Goal: Information Seeking & Learning: Learn about a topic

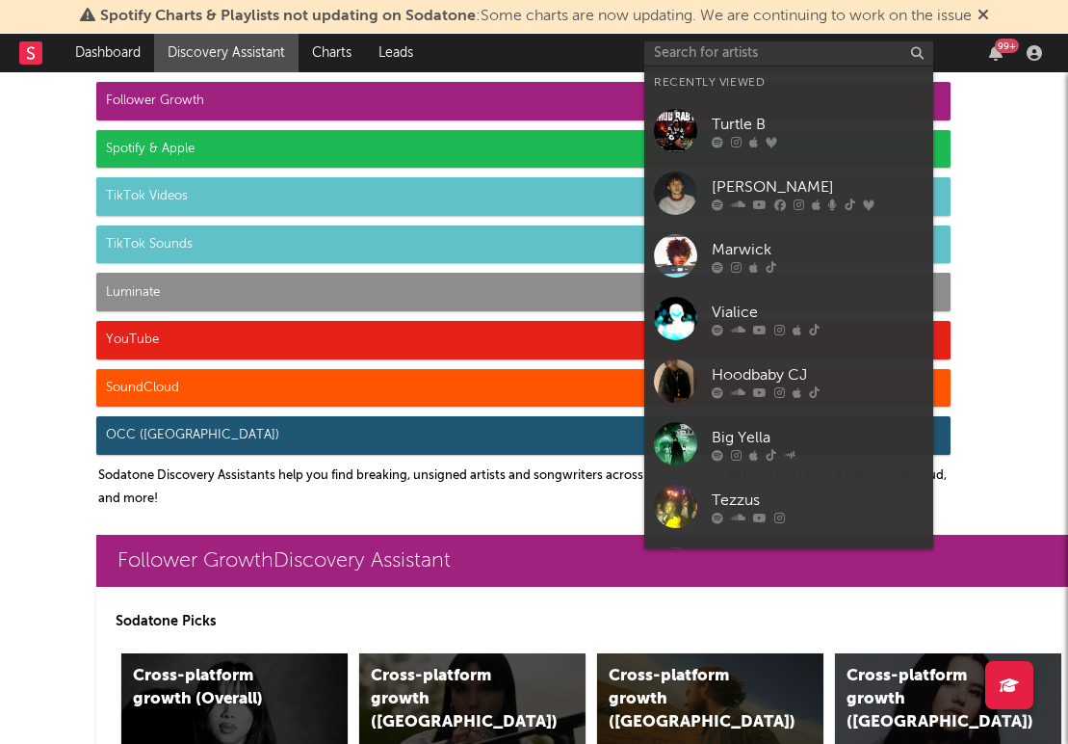
click at [667, 49] on input "text" at bounding box center [788, 53] width 289 height 24
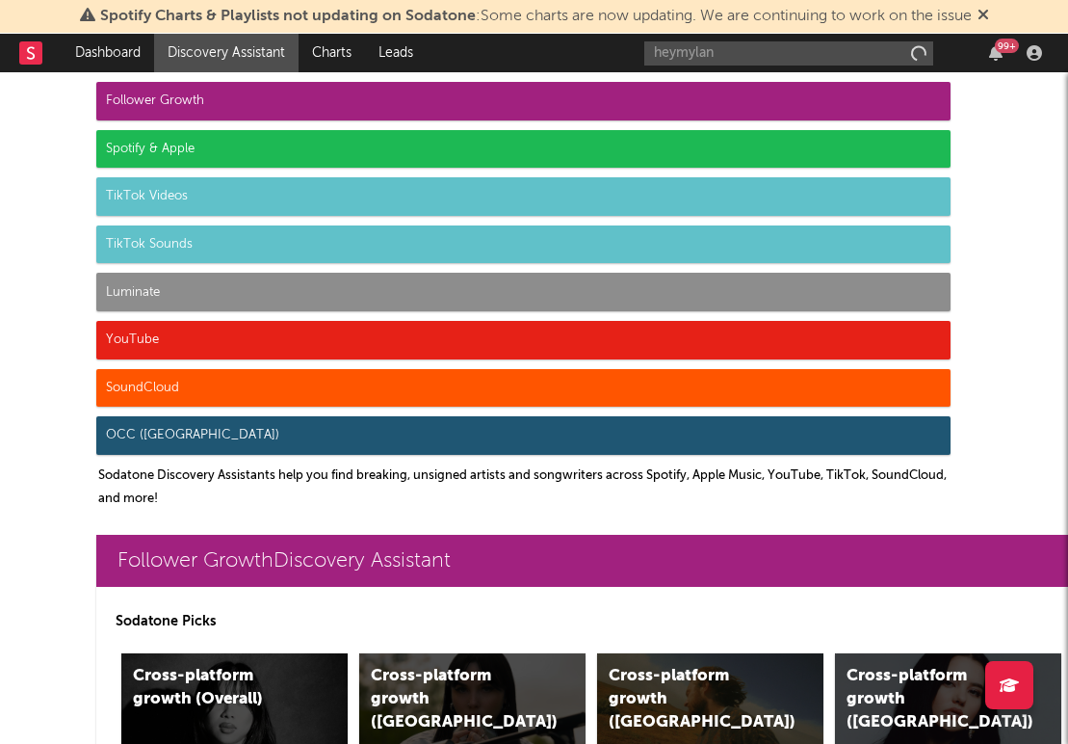
type input "heymylan"
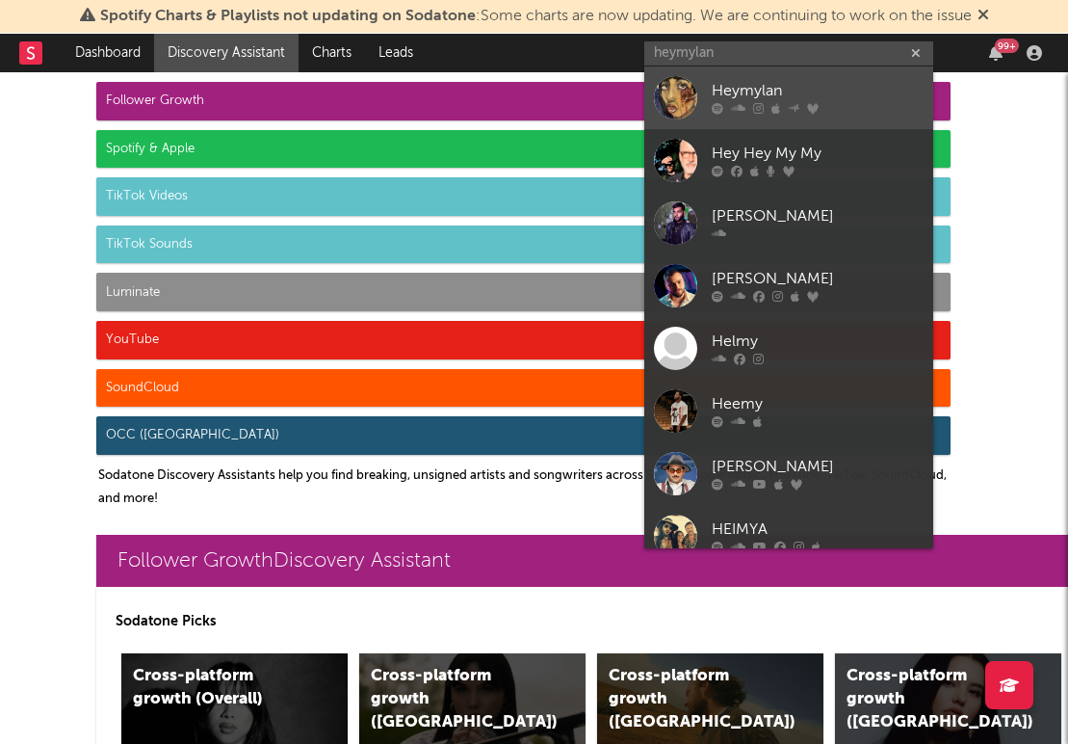
click at [832, 87] on div "Heymylan" at bounding box center [818, 91] width 212 height 23
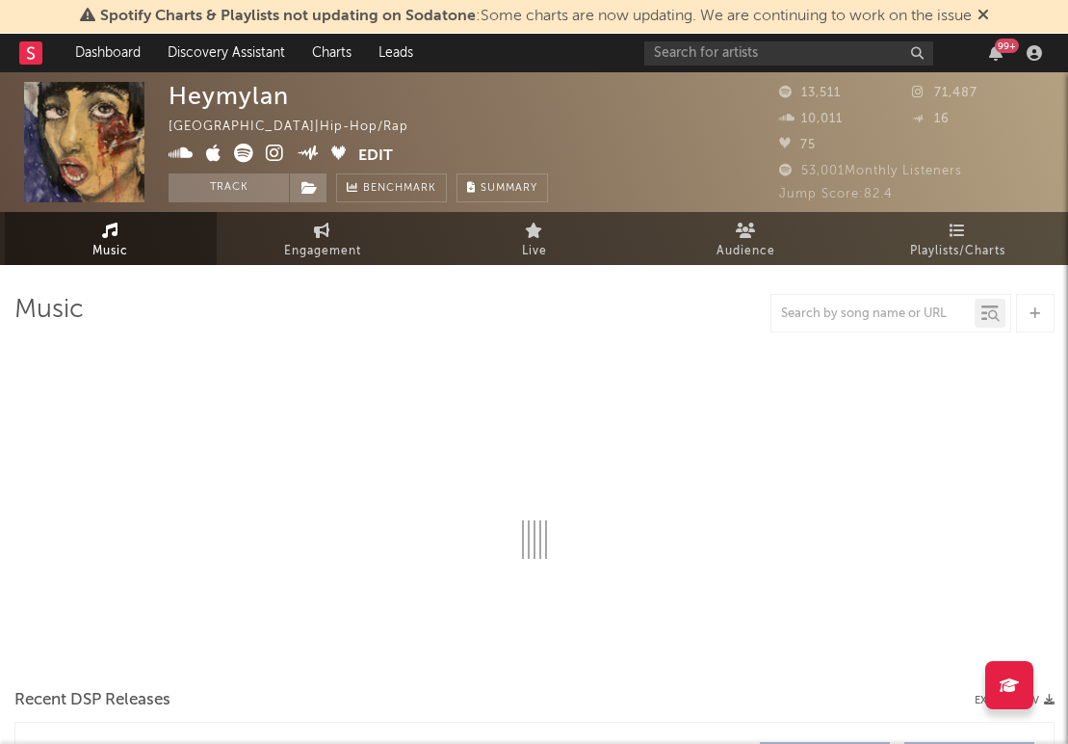
select select "6m"
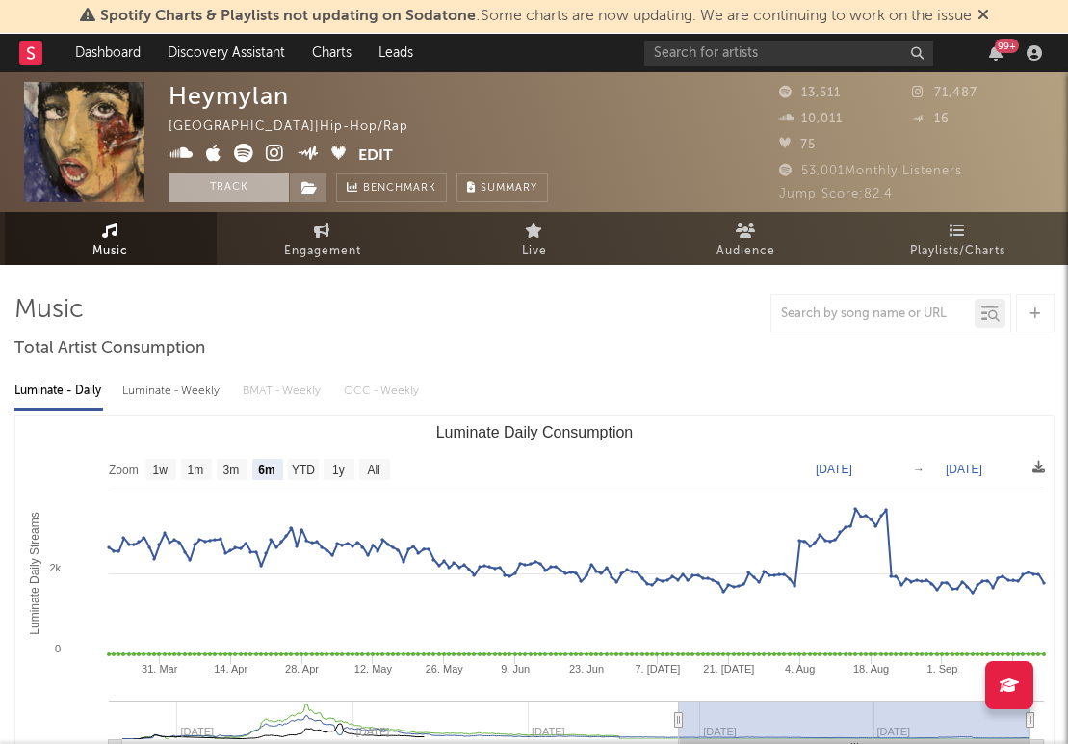
click at [250, 187] on button "Track" at bounding box center [229, 187] width 120 height 29
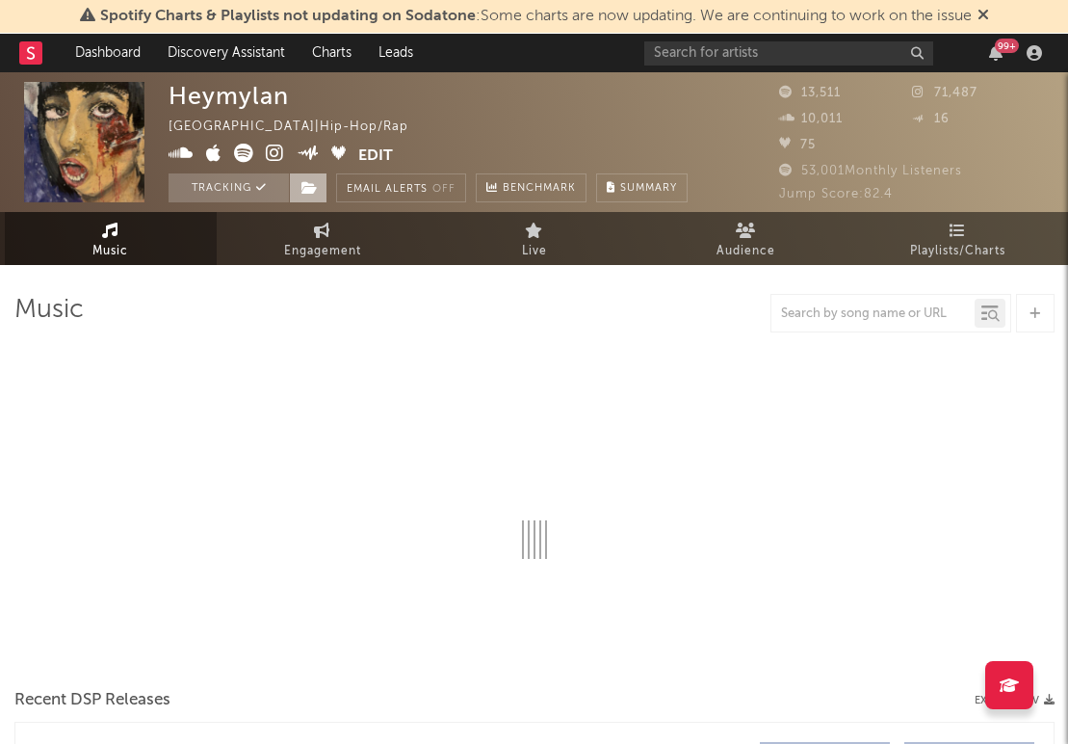
click at [315, 183] on icon at bounding box center [309, 187] width 16 height 13
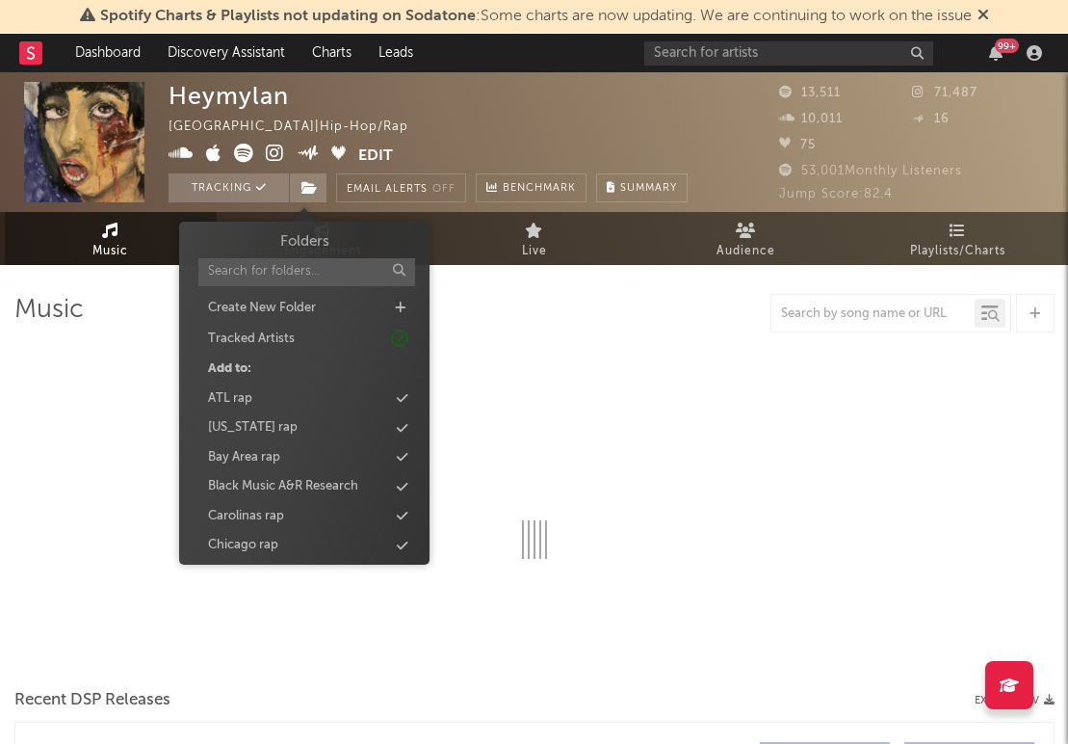
select select "6m"
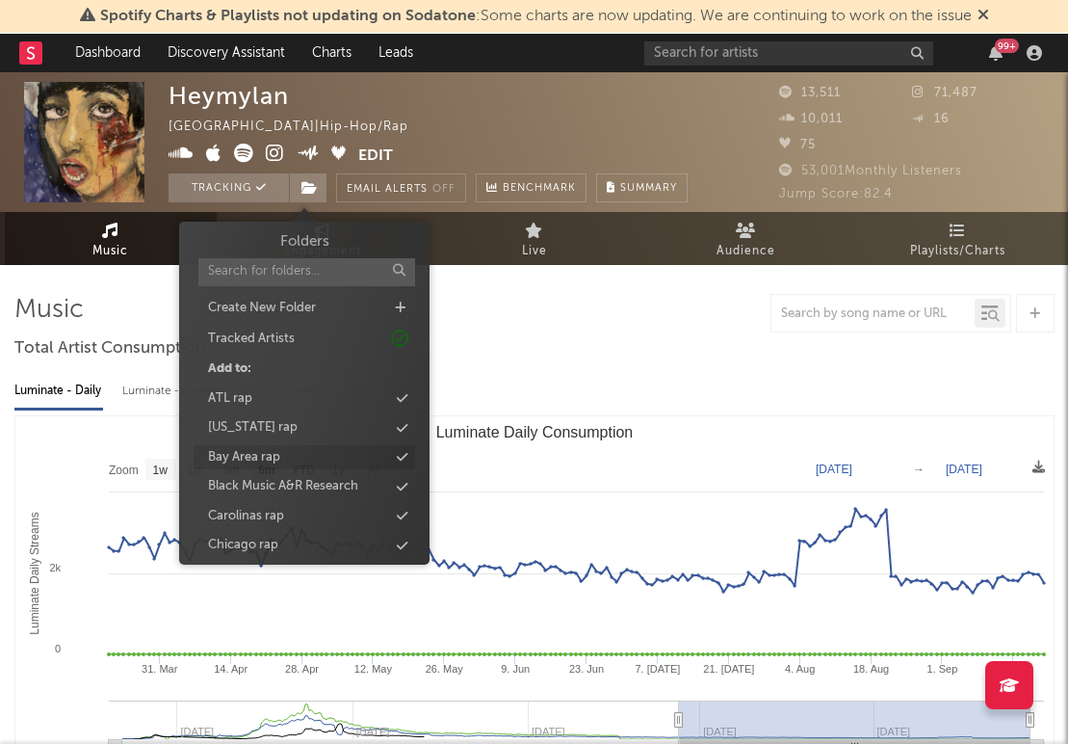
scroll to position [772, 0]
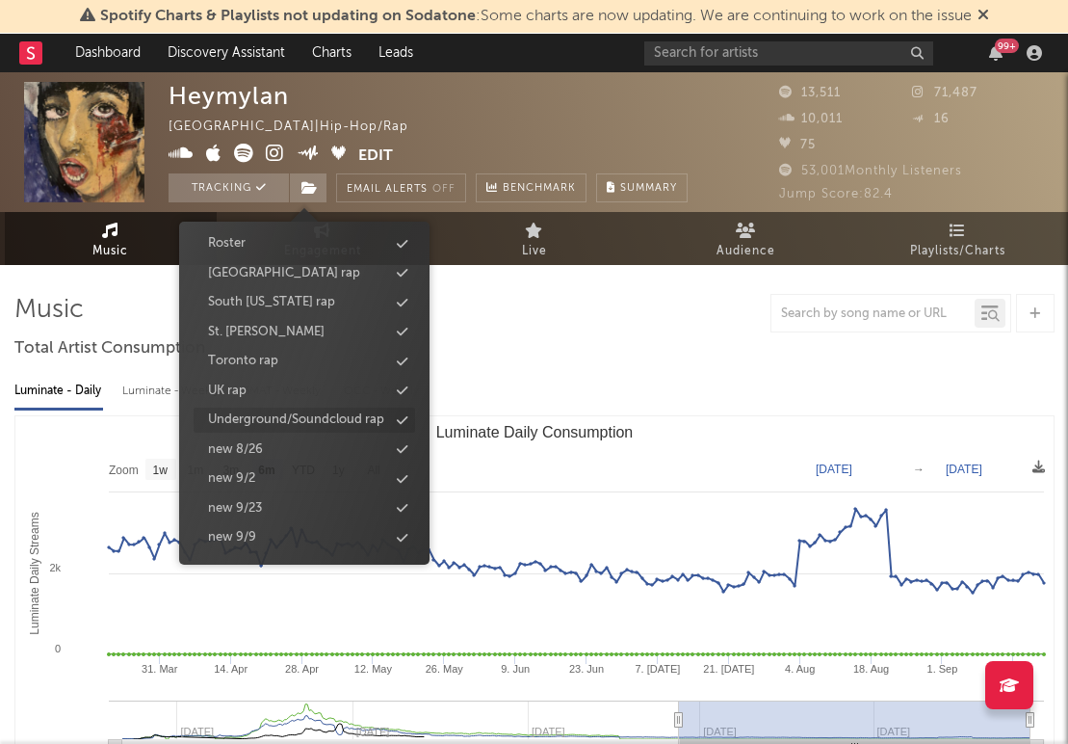
click at [355, 423] on div "Underground/Soundcloud rap" at bounding box center [296, 419] width 176 height 19
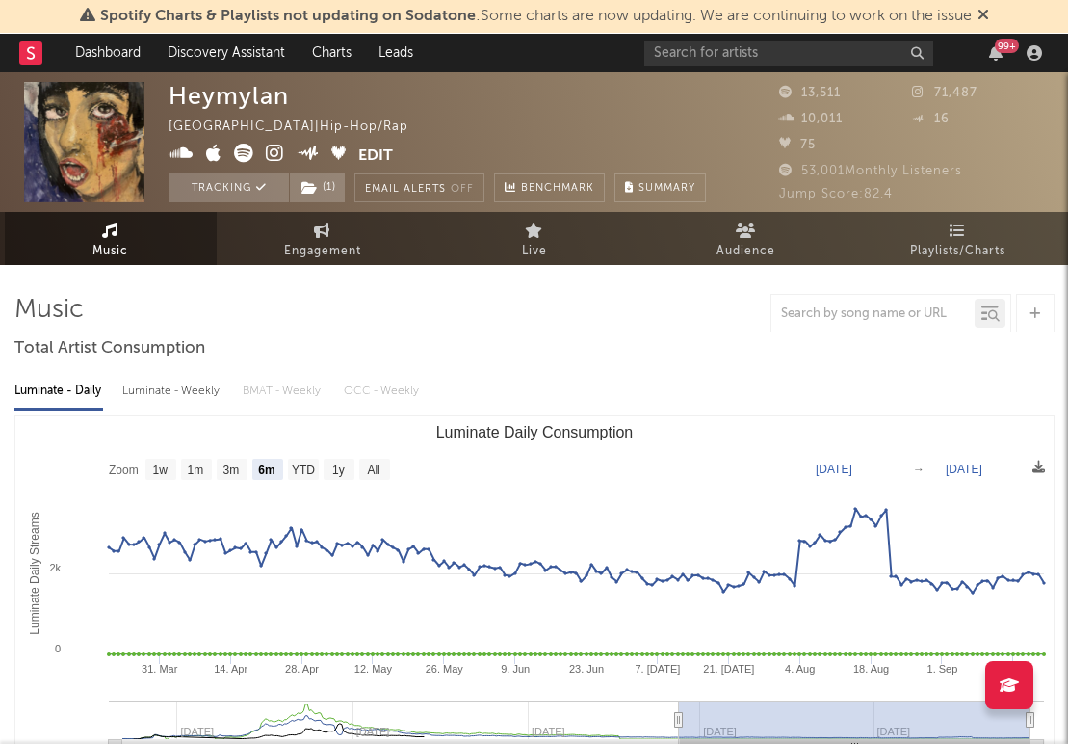
click at [494, 367] on div "Luminate - Daily Luminate - Weekly BMAT - Weekly OCC - Weekly Zoom 1w 1m 3m 6m …" at bounding box center [534, 586] width 1040 height 442
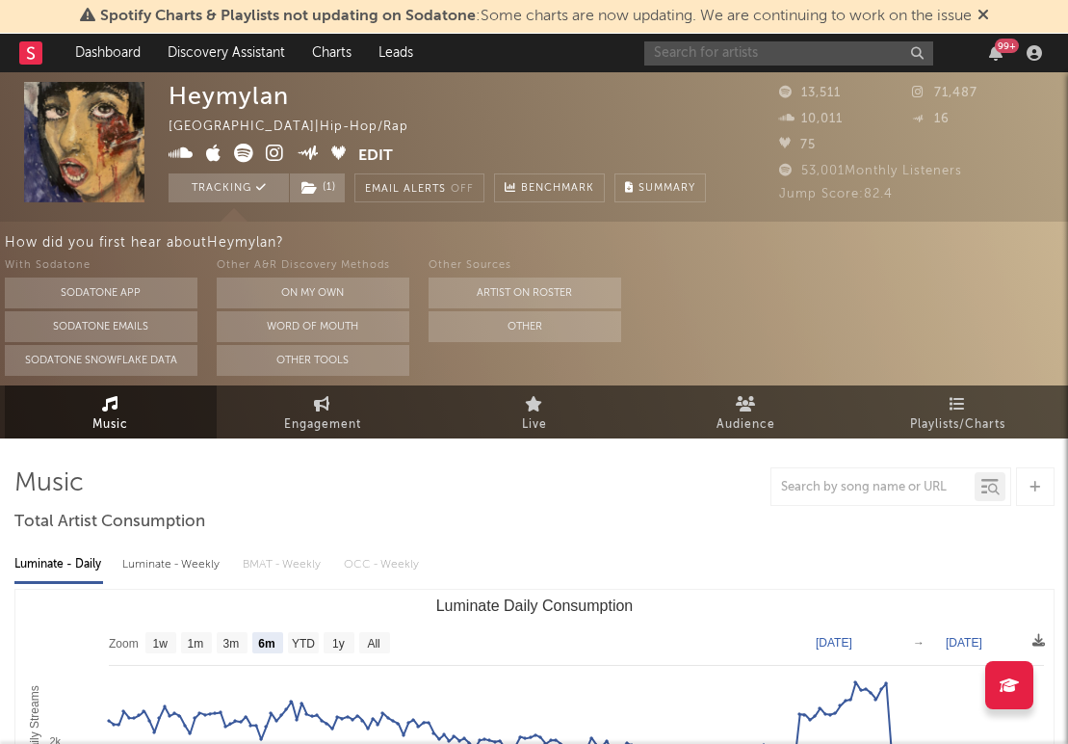
click at [711, 63] on input "text" at bounding box center [788, 53] width 289 height 24
type input "xoly"
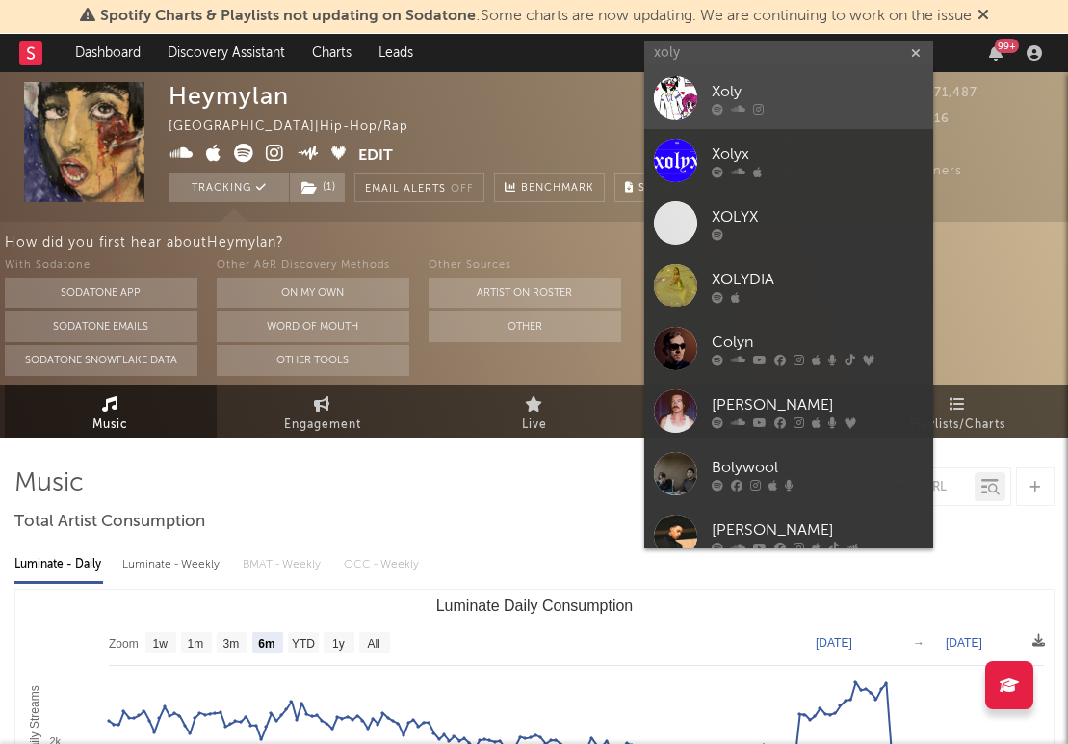
click at [827, 103] on div at bounding box center [818, 109] width 212 height 12
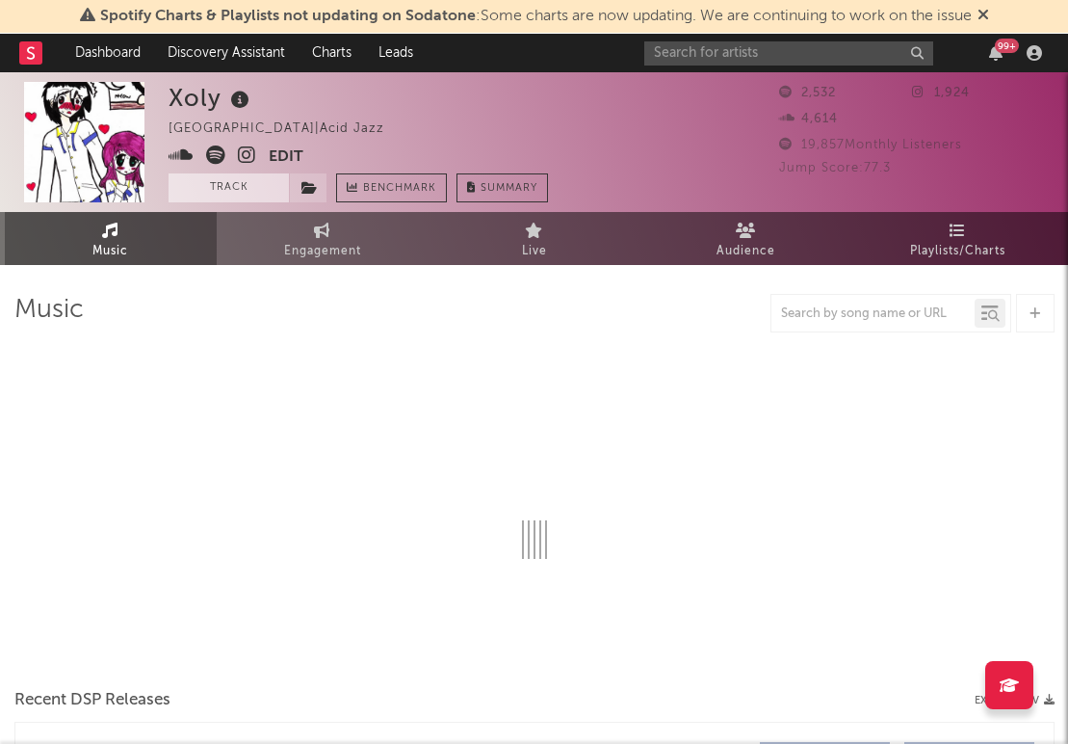
click at [221, 191] on button "Track" at bounding box center [229, 187] width 120 height 29
select select "1w"
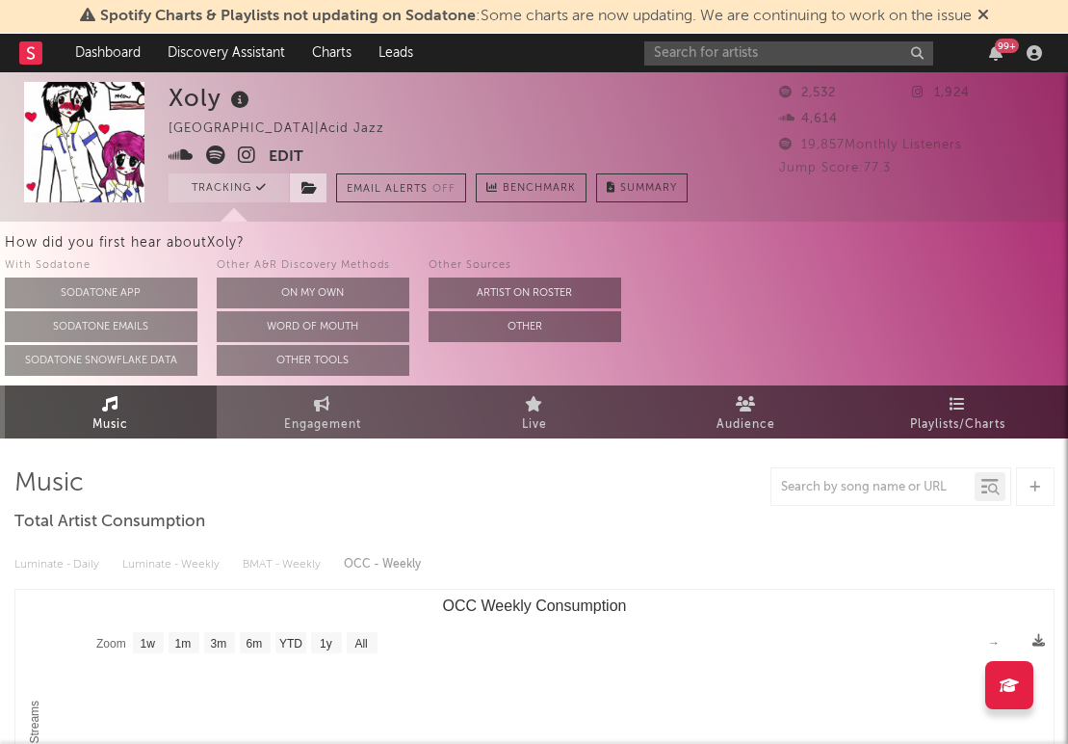
click at [306, 190] on icon at bounding box center [309, 187] width 16 height 13
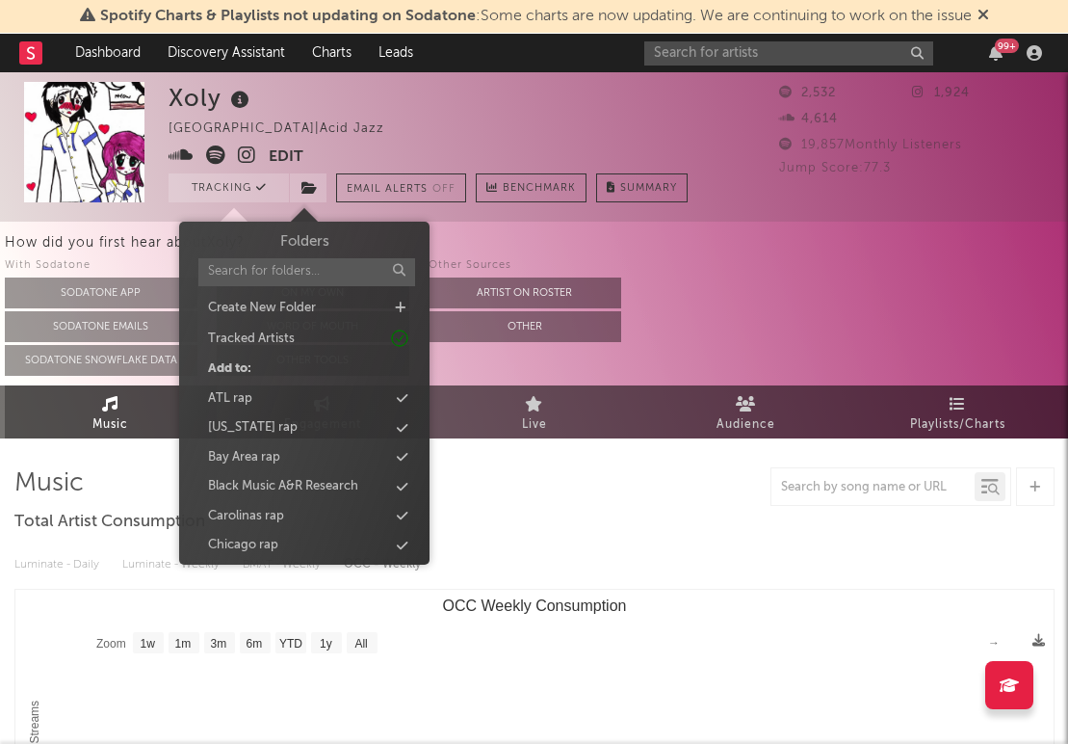
click at [579, 488] on div at bounding box center [534, 486] width 1040 height 39
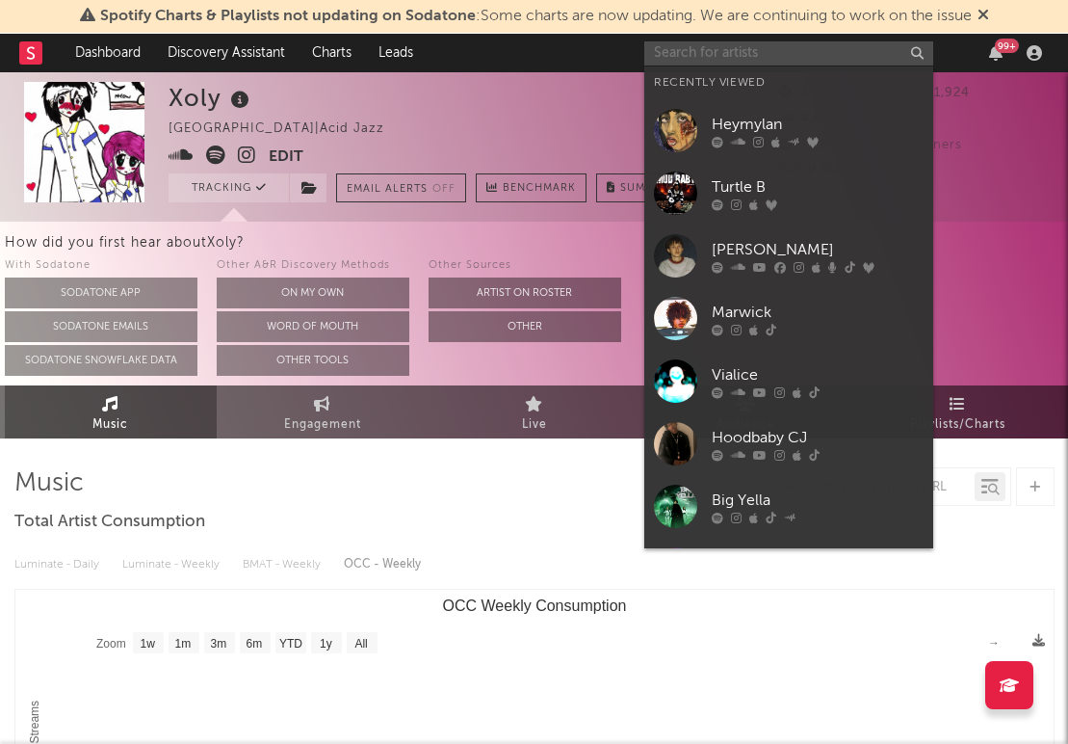
click at [813, 51] on input "text" at bounding box center [788, 53] width 289 height 24
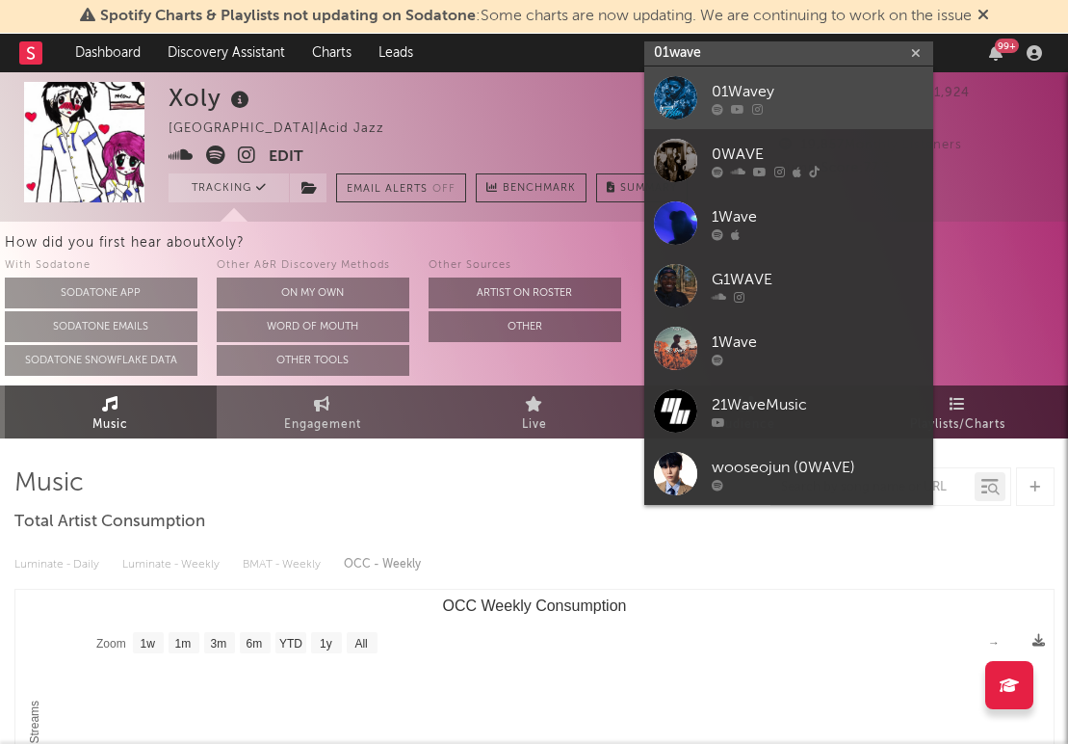
type input "01wave"
click at [870, 80] on div "01Wavey" at bounding box center [818, 91] width 212 height 23
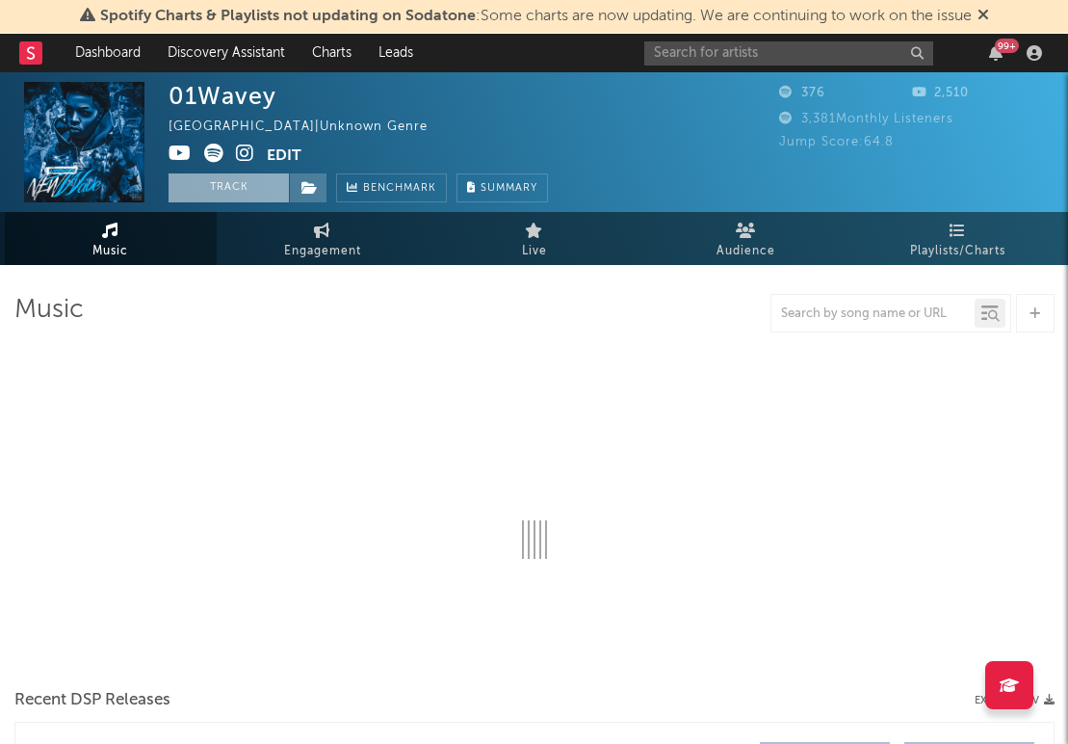
click at [273, 194] on button "Track" at bounding box center [229, 187] width 120 height 29
click at [345, 194] on button "Email Alerts Off" at bounding box center [401, 187] width 130 height 29
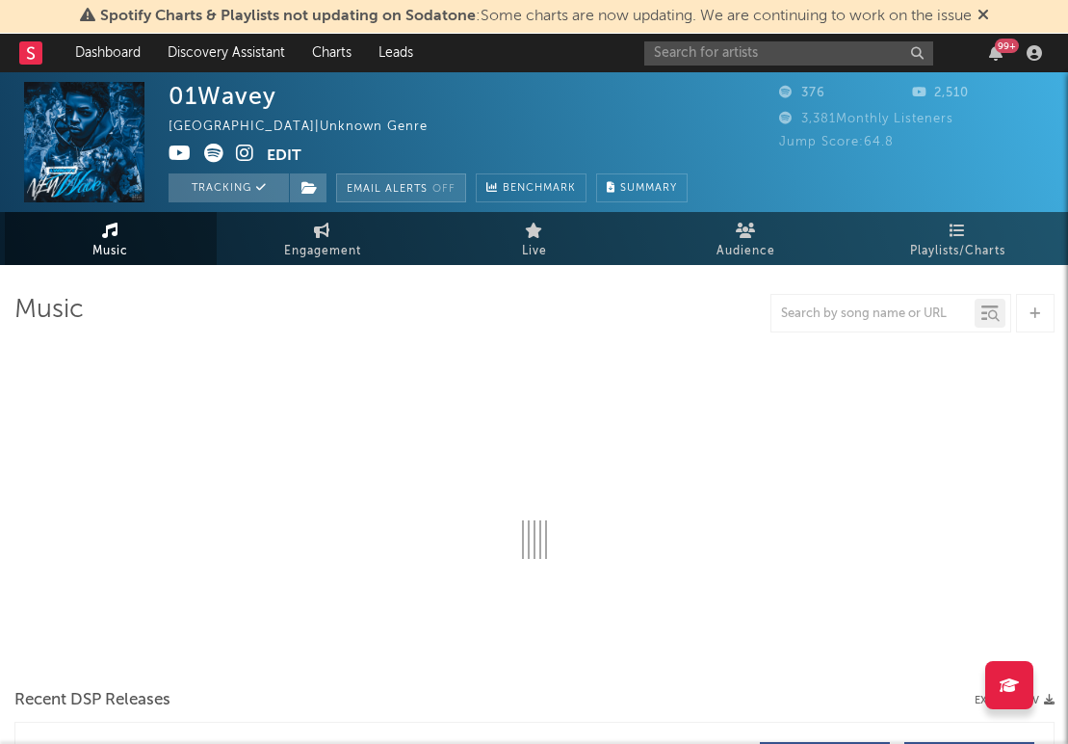
select select "1w"
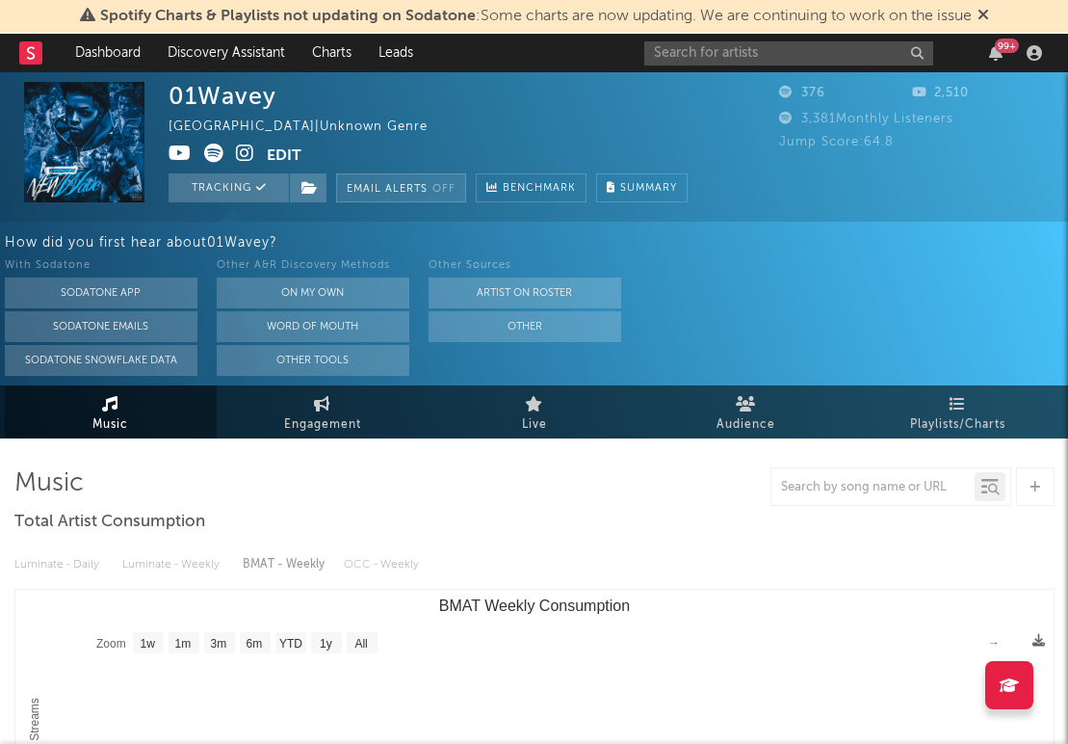
click at [356, 192] on button "Email Alerts Off" at bounding box center [401, 187] width 130 height 29
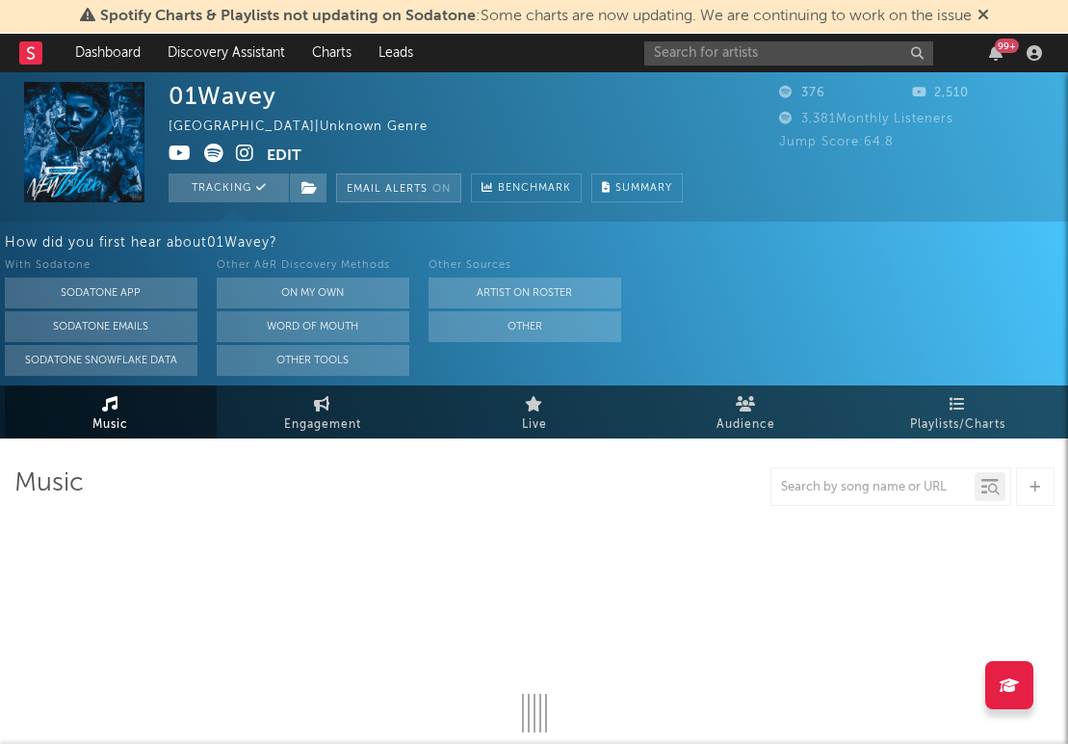
click at [356, 192] on button "Email Alerts On" at bounding box center [398, 187] width 125 height 29
select select "1w"
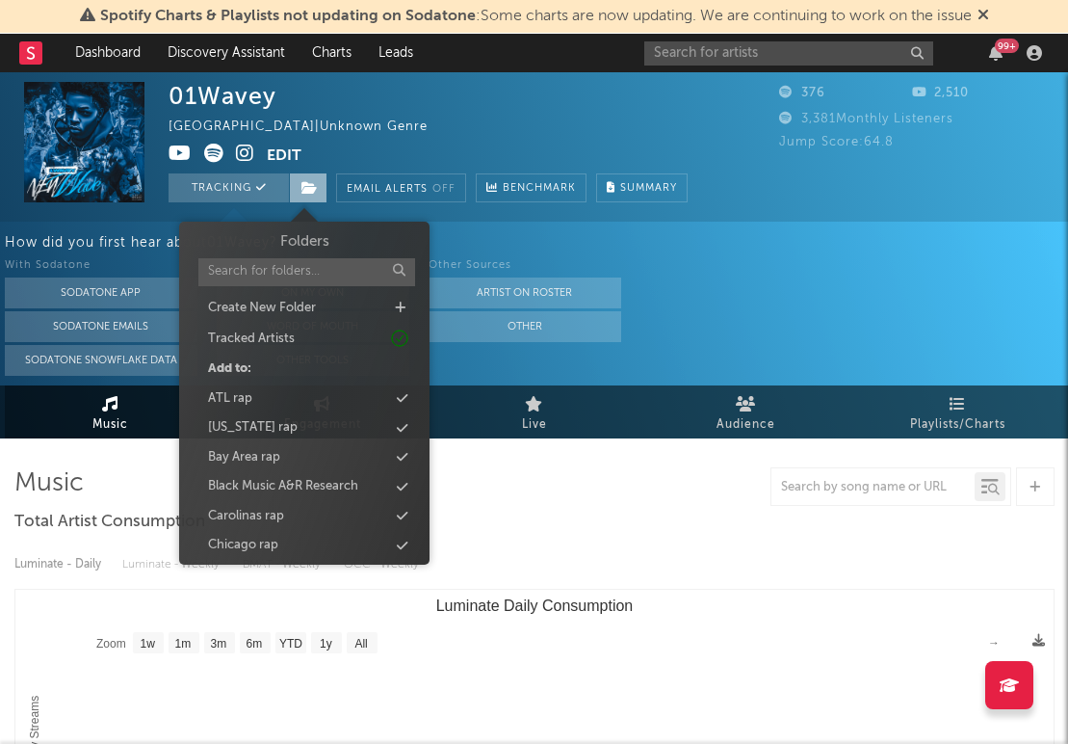
click at [314, 193] on icon at bounding box center [309, 187] width 16 height 13
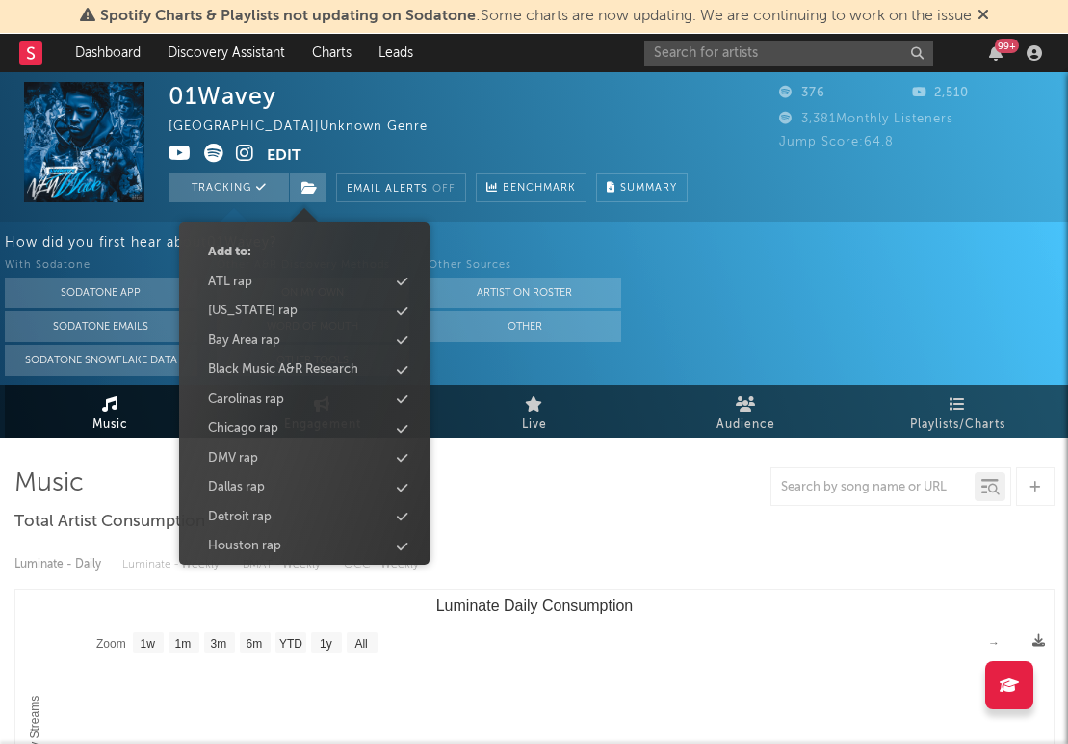
scroll to position [118, 0]
click at [331, 398] on div "Carolinas rap" at bounding box center [305, 398] width 222 height 25
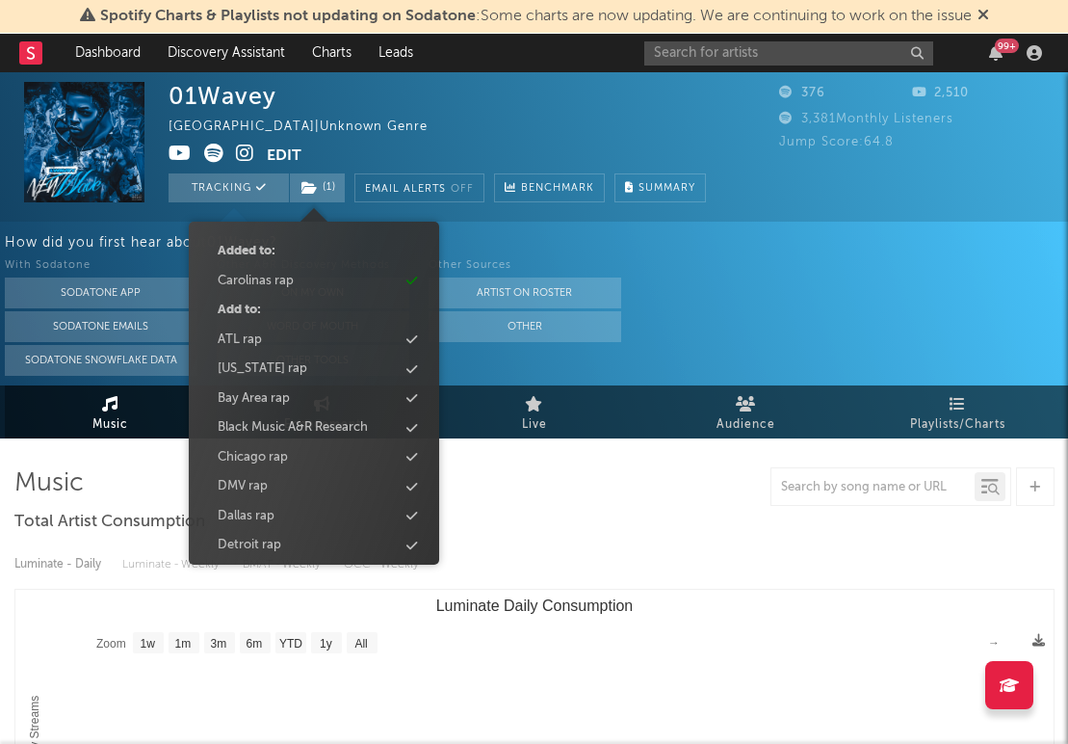
click at [428, 123] on div "01Wavey [GEOGRAPHIC_DATA] | Unknown Genre Edit Tracking ( 1 ) Email Alerts Off …" at bounding box center [437, 142] width 537 height 120
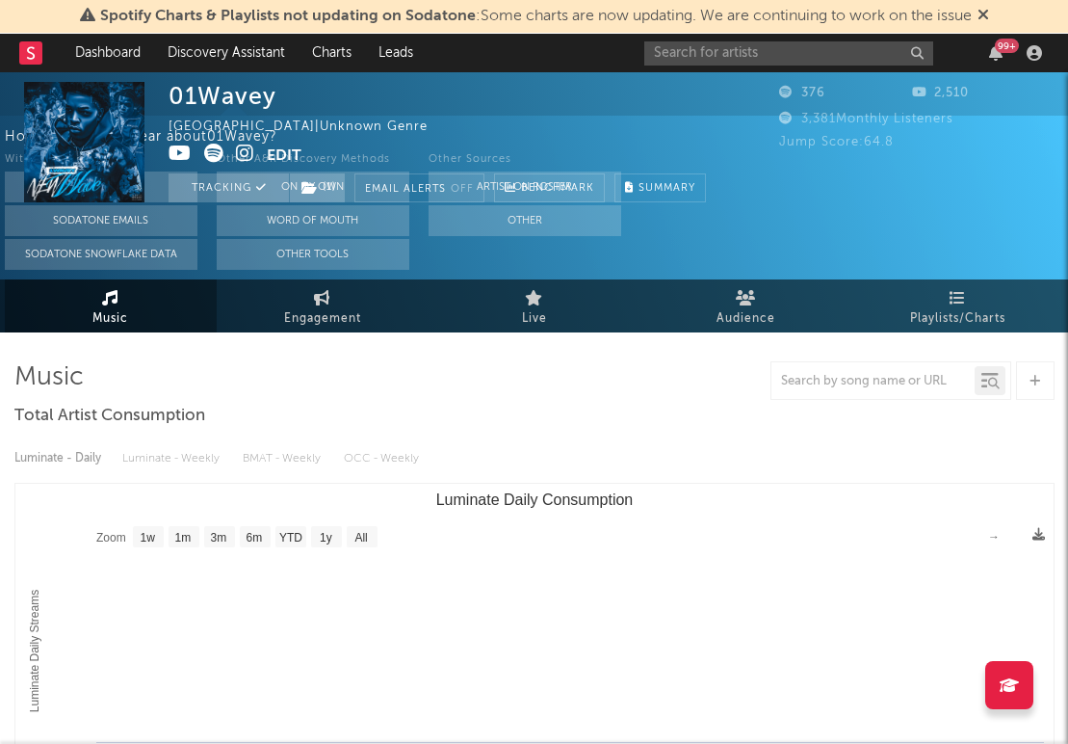
scroll to position [0, 0]
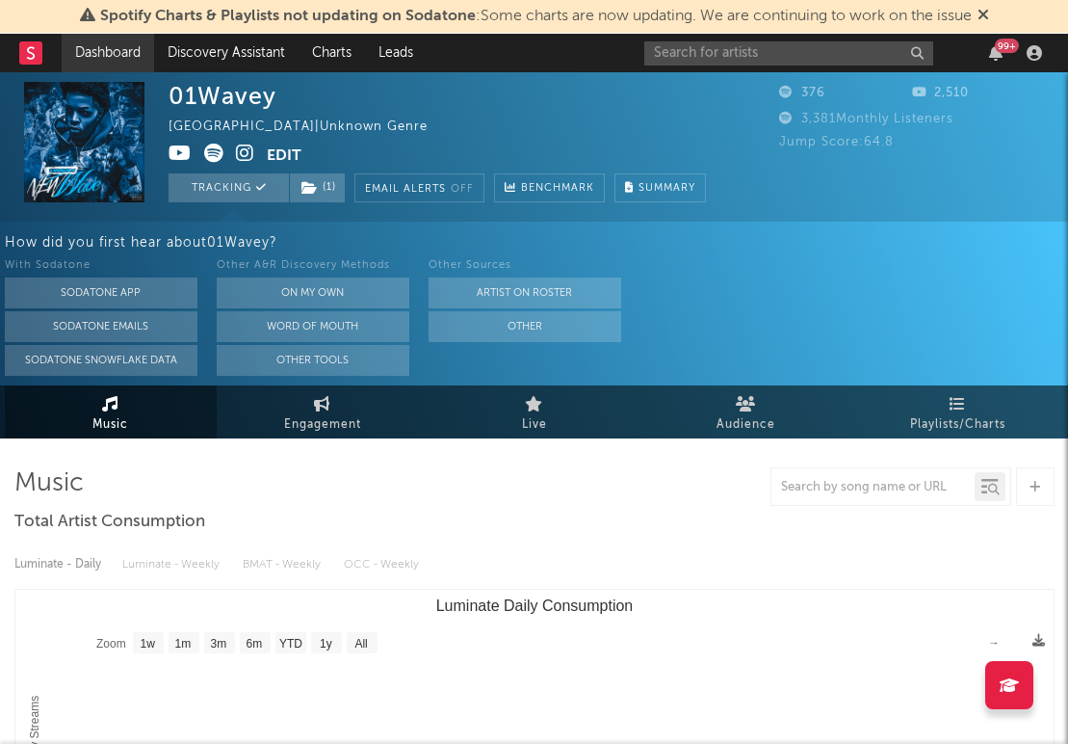
click at [88, 47] on link "Dashboard" at bounding box center [108, 53] width 92 height 39
